Goal: Information Seeking & Learning: Understand process/instructions

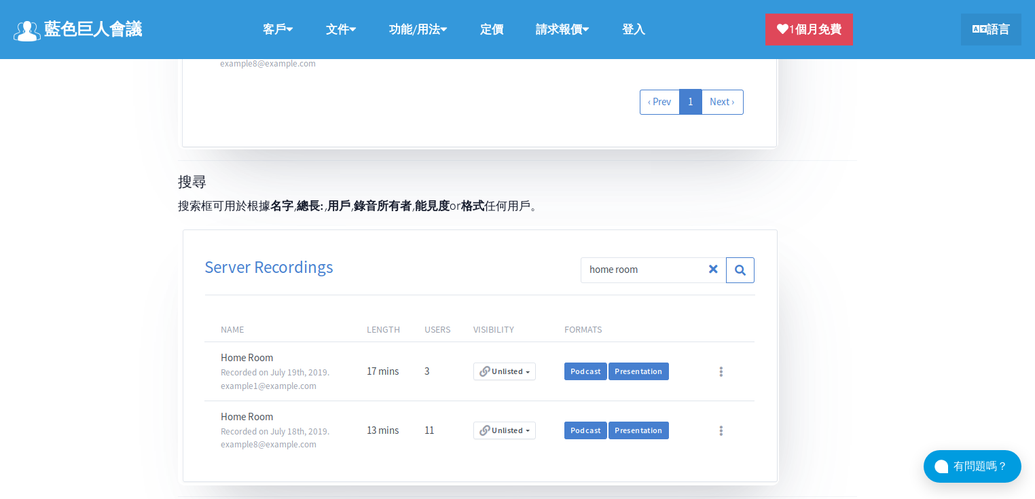
scroll to position [2065, 0]
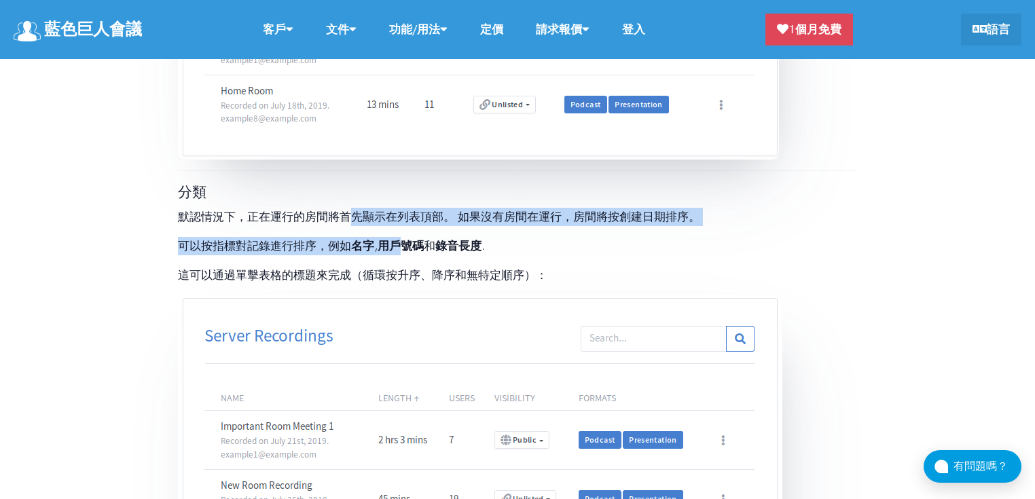
drag, startPoint x: 355, startPoint y: 203, endPoint x: 668, endPoint y: 284, distance: 323.4
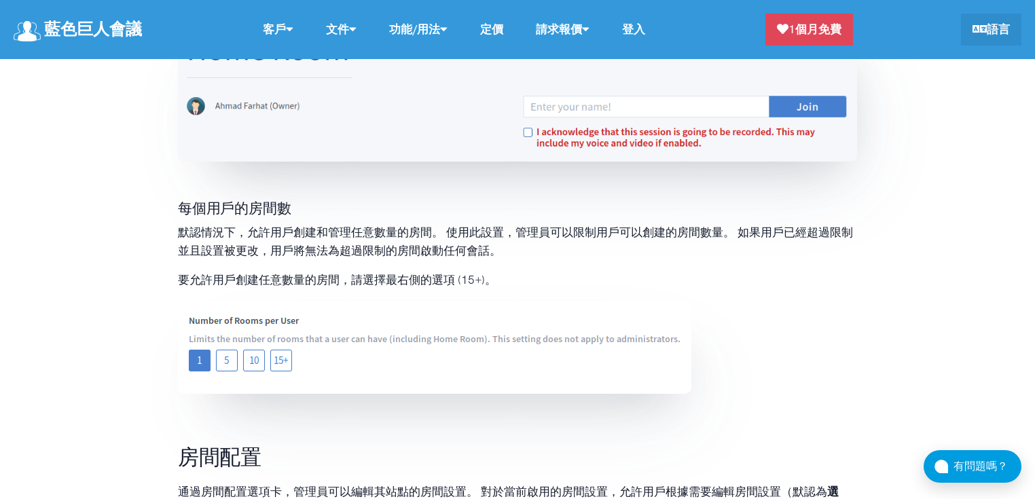
scroll to position [6584, 0]
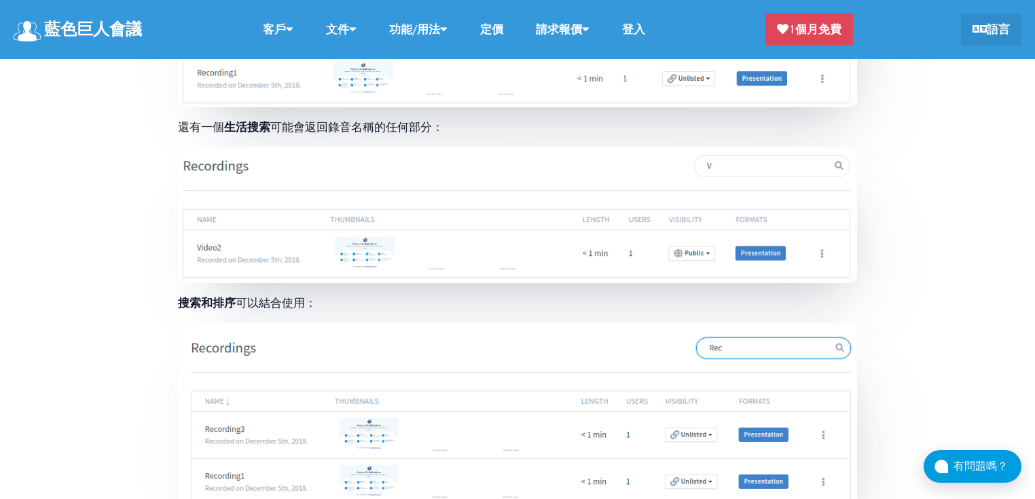
scroll to position [8371, 0]
